Goal: Navigation & Orientation: Find specific page/section

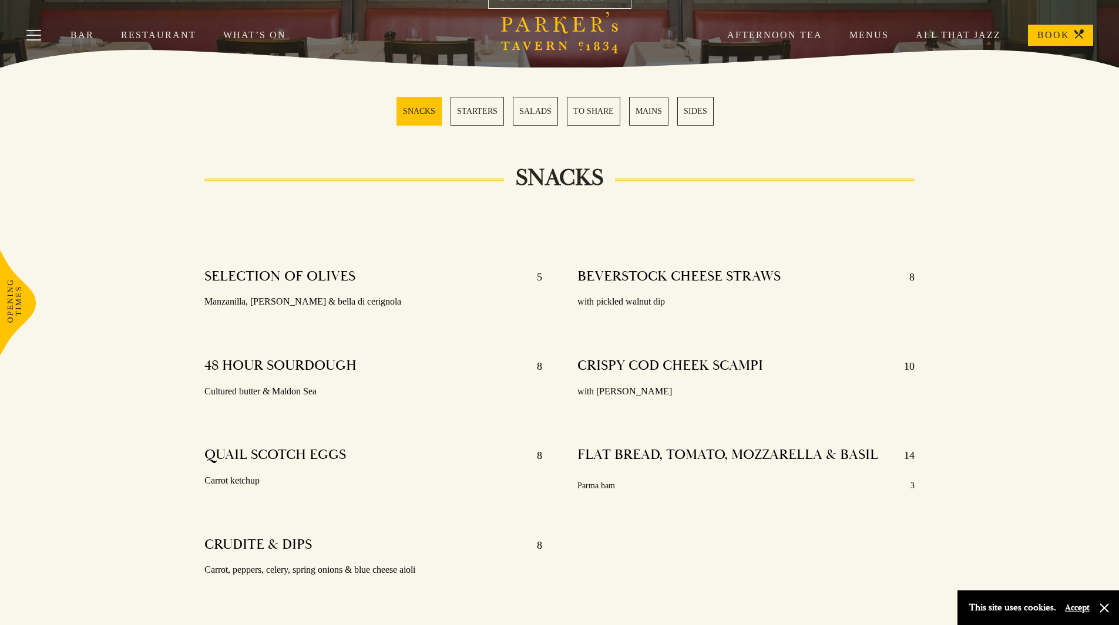
scroll to position [294, 0]
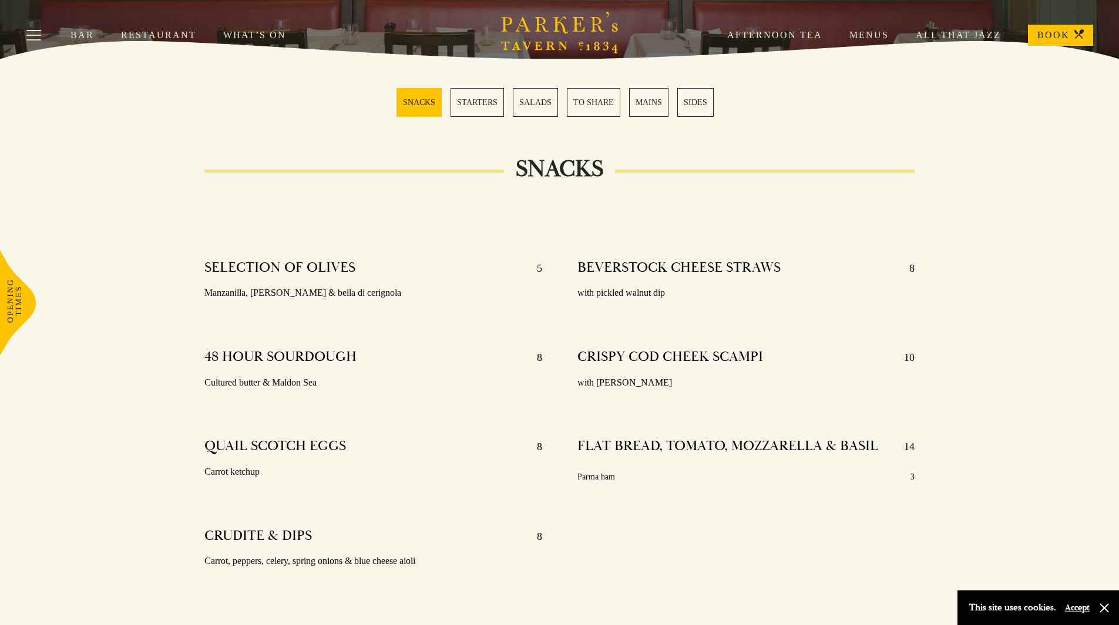
click at [638, 103] on link "MAINS" at bounding box center [648, 102] width 39 height 29
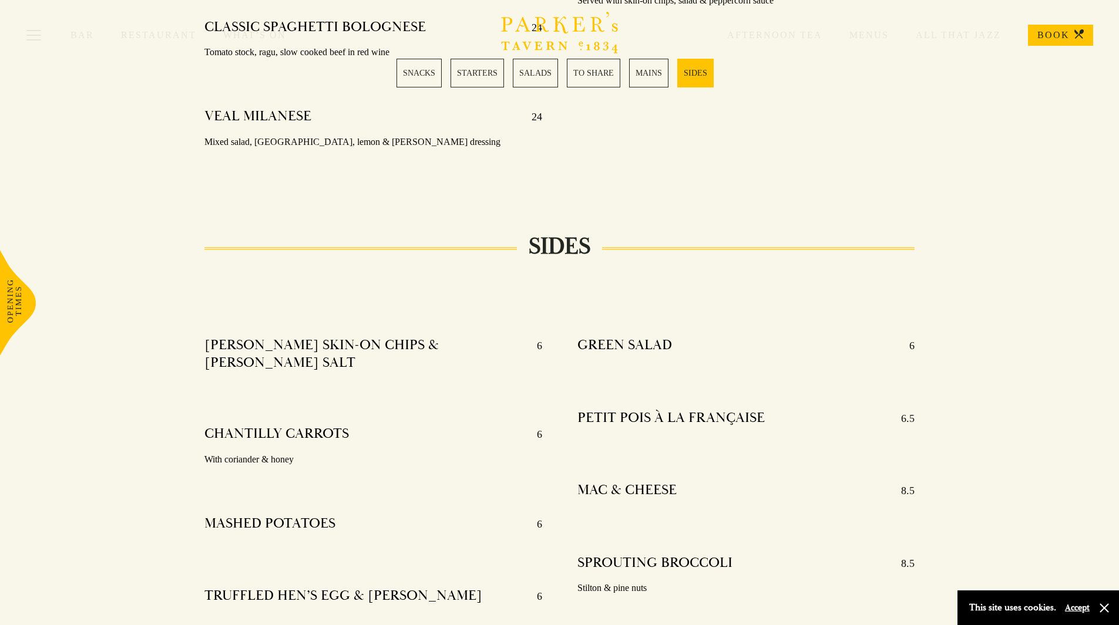
scroll to position [2629, 0]
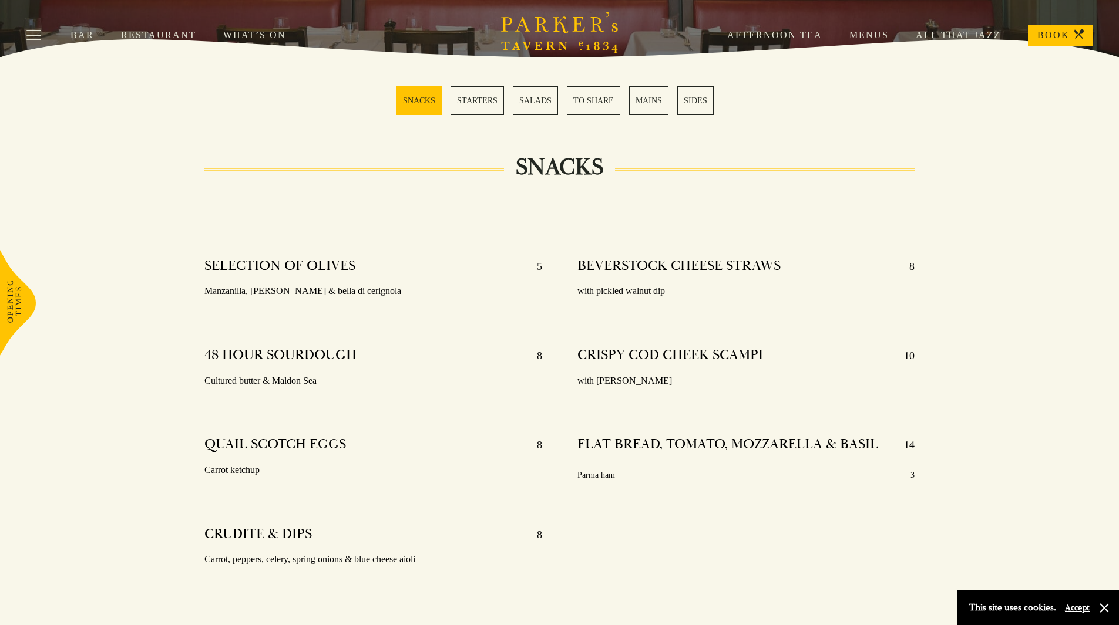
scroll to position [294, 0]
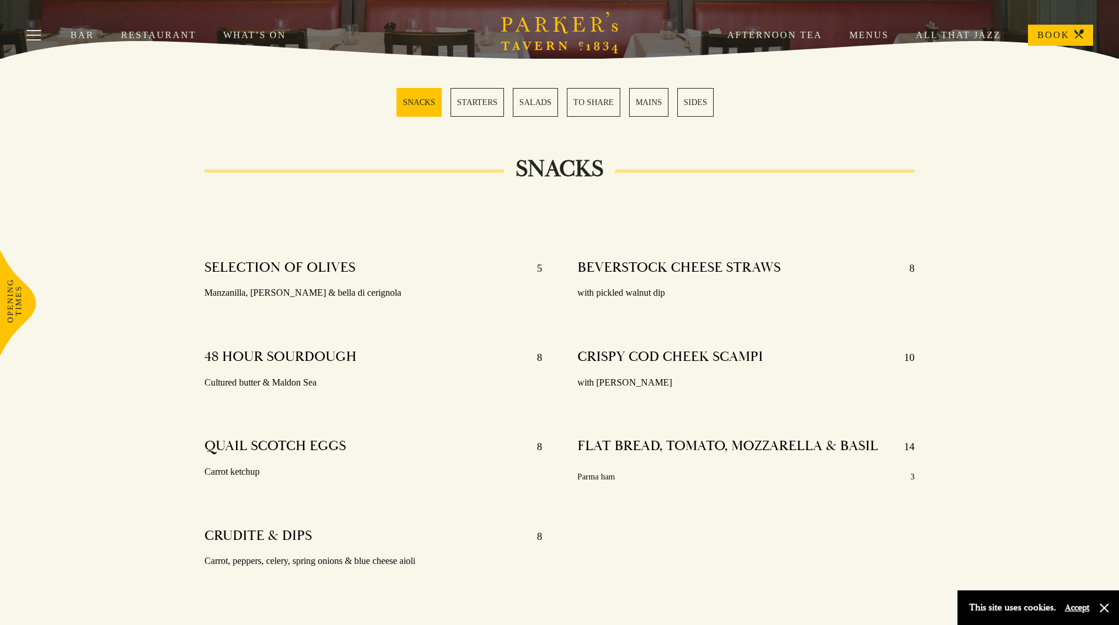
click at [593, 102] on link "TO SHARE" at bounding box center [593, 102] width 53 height 29
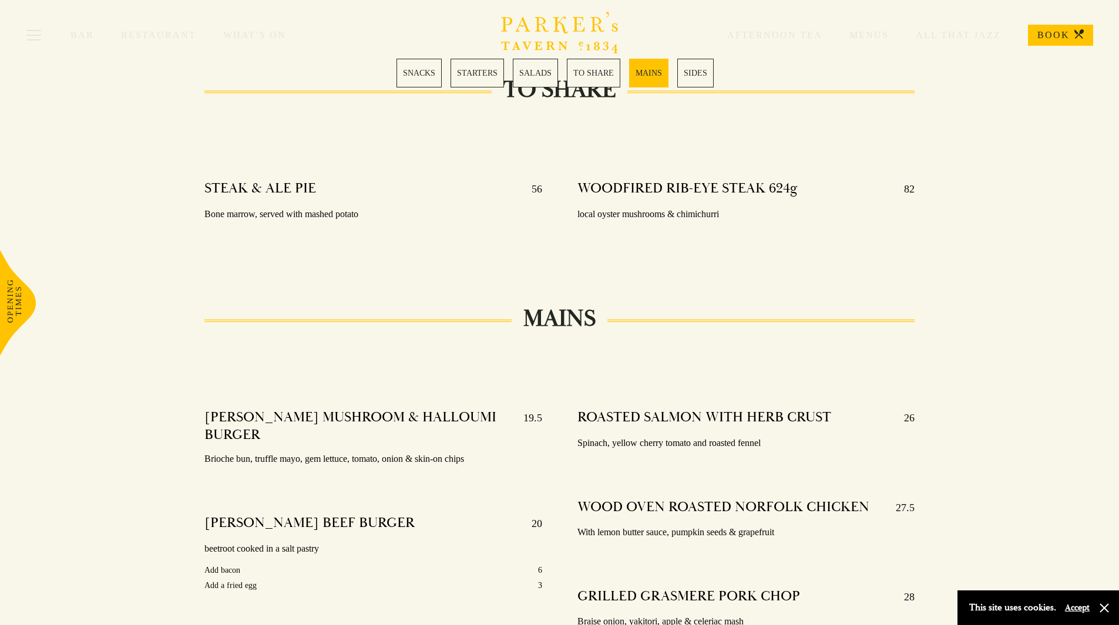
scroll to position [1696, 0]
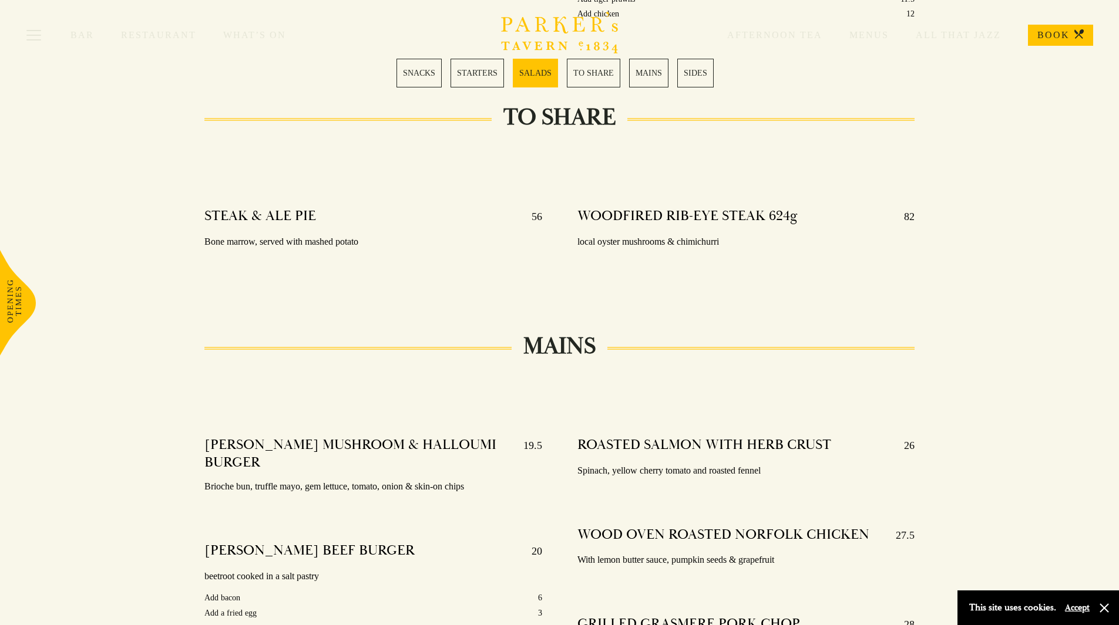
click at [464, 71] on link "STARTERS" at bounding box center [476, 73] width 53 height 29
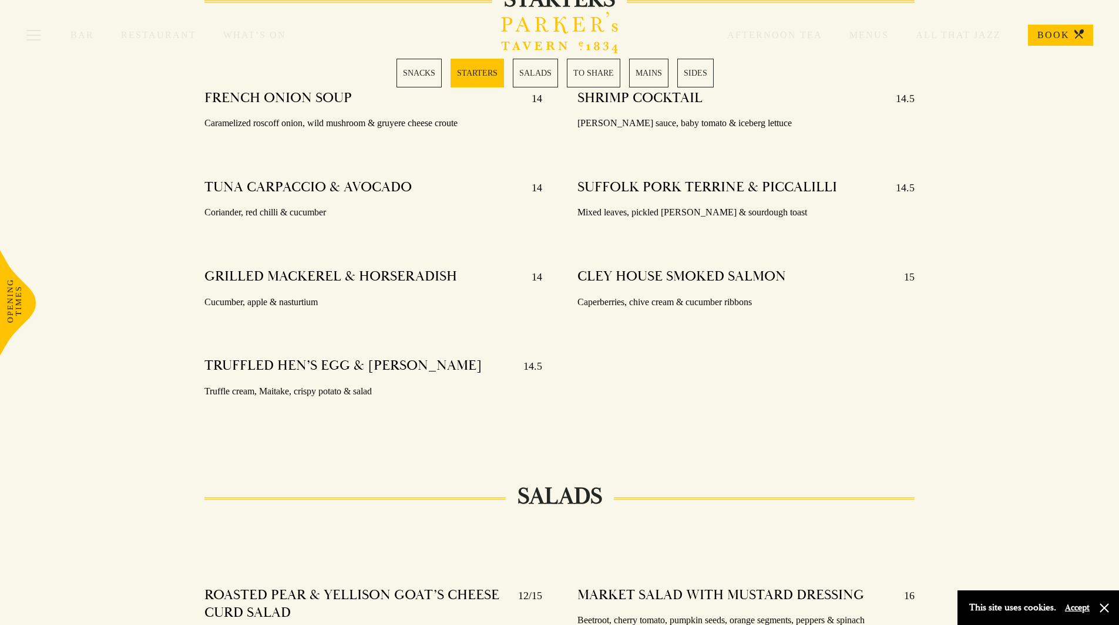
scroll to position [966, 0]
click at [601, 66] on div "Bar Restaurant What’s On Afternoon Tea Menus All That Jazz BOOK" at bounding box center [559, 35] width 1119 height 70
click at [550, 74] on link "SALADS" at bounding box center [535, 73] width 45 height 29
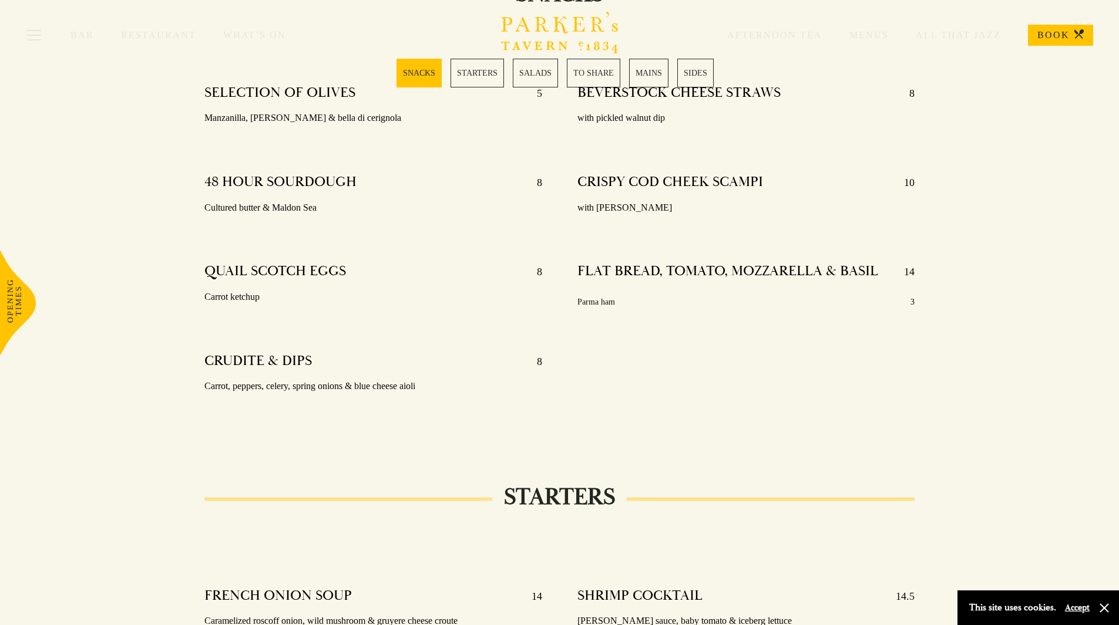
scroll to position [465, 0]
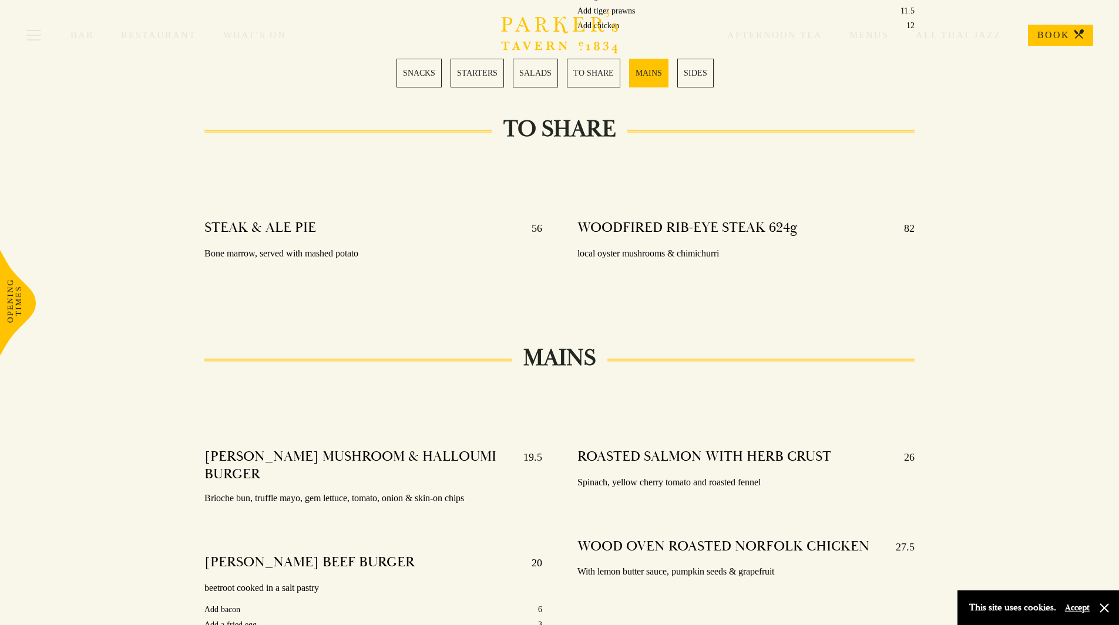
scroll to position [1696, 0]
